Goal: Task Accomplishment & Management: Manage account settings

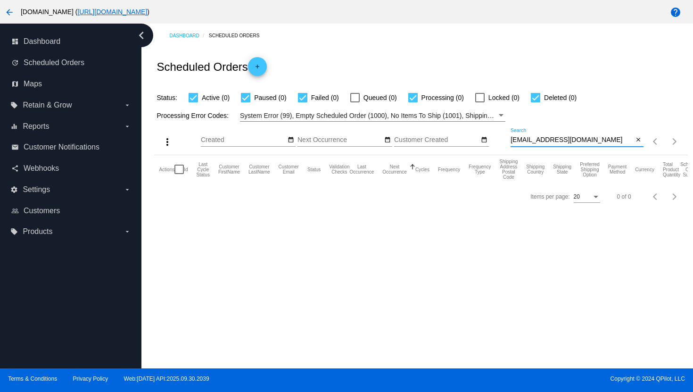
click at [10, 12] on mat-icon "arrow_back" at bounding box center [9, 12] width 11 height 11
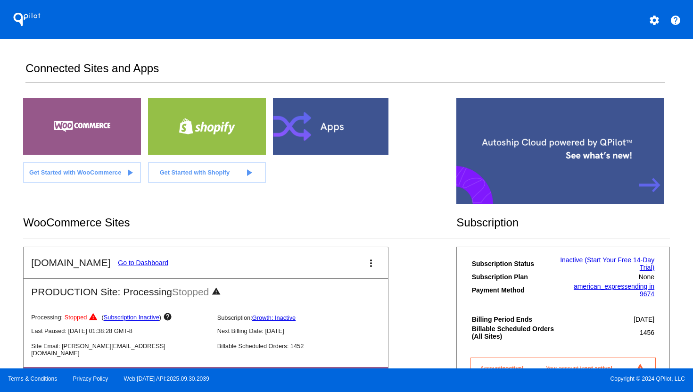
click at [655, 22] on mat-icon "settings" at bounding box center [654, 20] width 11 height 11
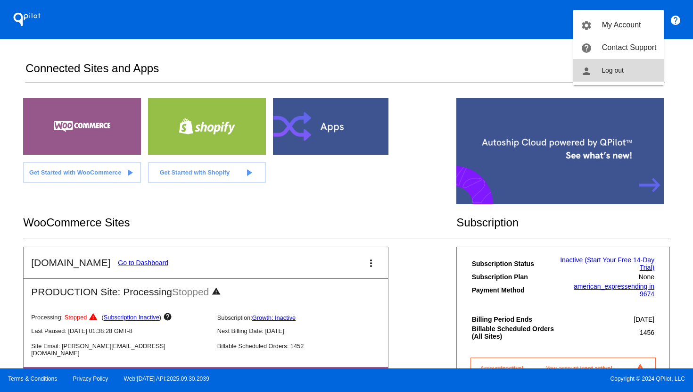
click at [629, 76] on button "person Log out" at bounding box center [619, 70] width 91 height 23
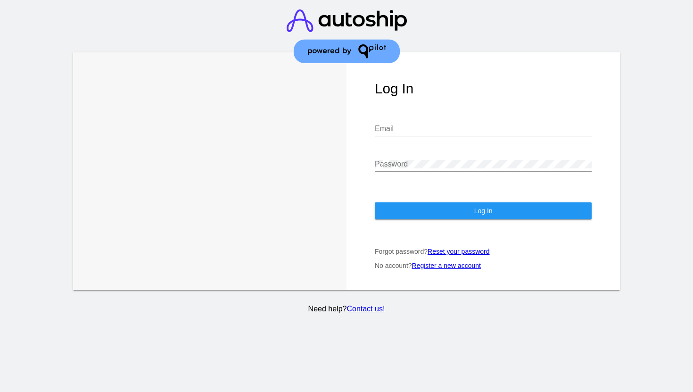
click at [497, 125] on input "Email" at bounding box center [483, 129] width 217 height 8
click at [493, 125] on input "Email" at bounding box center [483, 129] width 217 height 8
click at [452, 125] on input "Email" at bounding box center [483, 129] width 217 height 8
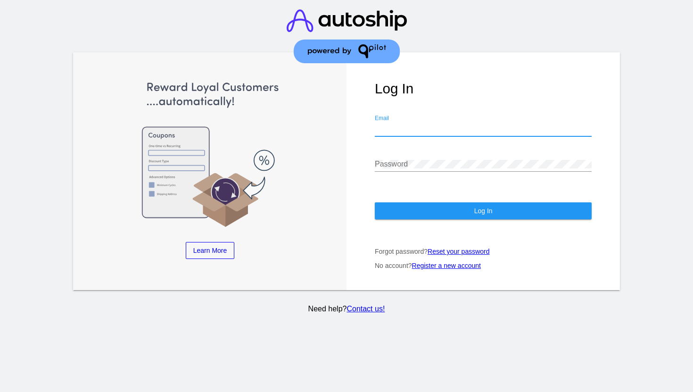
type input "ivan@cannanine.com"
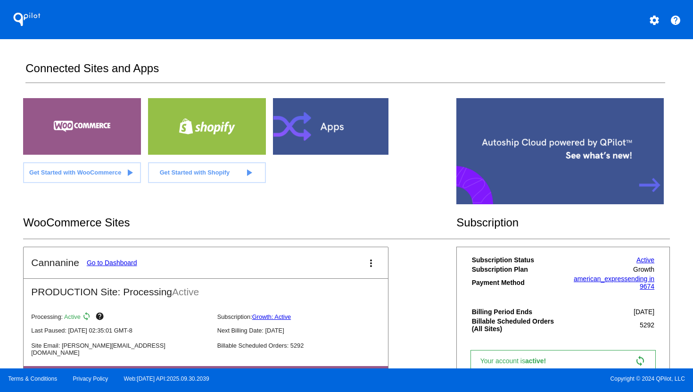
click at [122, 261] on link "Go to Dashboard" at bounding box center [112, 263] width 50 height 8
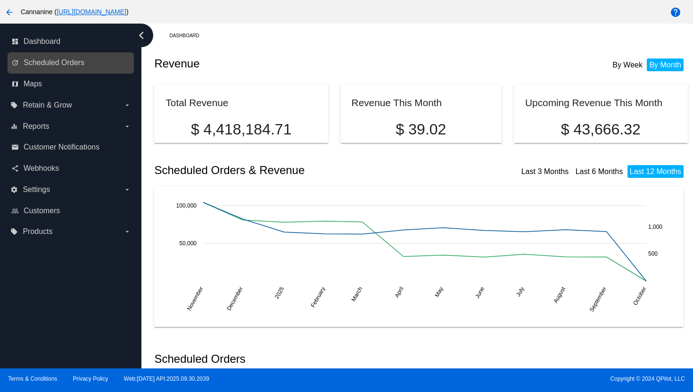
click at [96, 68] on link "update Scheduled Orders" at bounding box center [71, 62] width 120 height 15
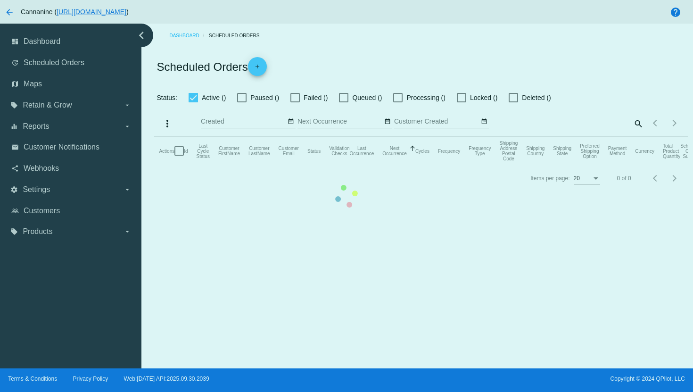
checkbox input "true"
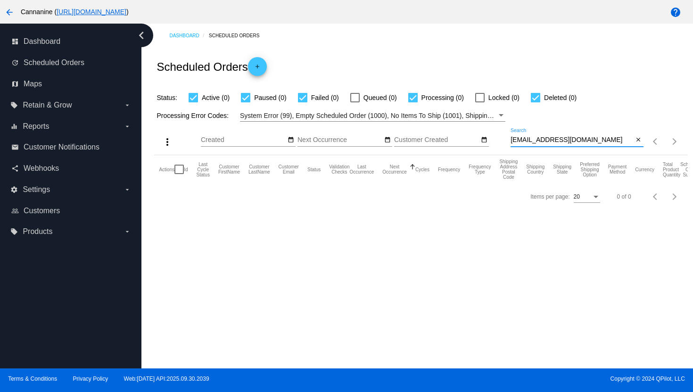
click at [539, 141] on input "[EMAIL_ADDRESS][DOMAIN_NAME]" at bounding box center [572, 140] width 123 height 8
paste input "gigiof4cakm@gmail"
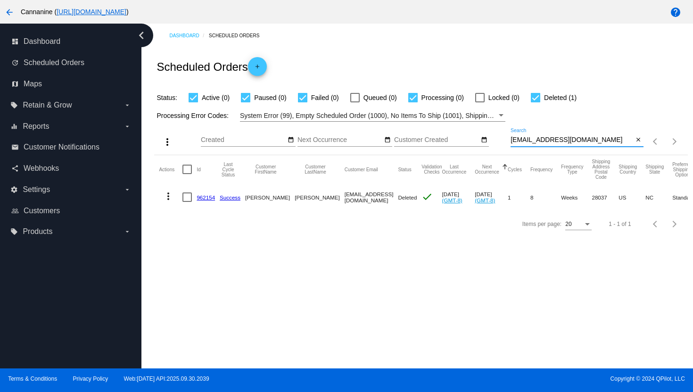
type input "gigiof4cakm@gmail.com"
click at [169, 198] on mat-icon "more_vert" at bounding box center [168, 196] width 11 height 11
click at [216, 217] on span "View Event Logs" at bounding box center [211, 220] width 49 height 8
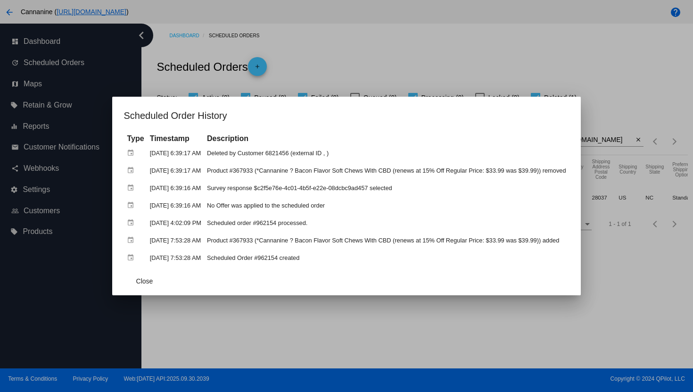
click at [334, 38] on div at bounding box center [346, 196] width 693 height 392
